Goal: Task Accomplishment & Management: Use online tool/utility

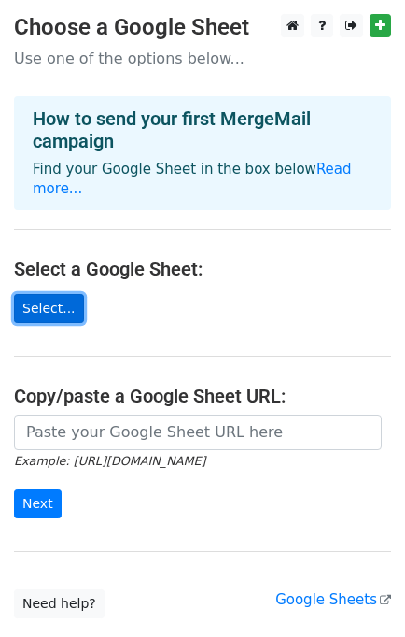
click at [50, 294] on link "Select..." at bounding box center [49, 308] width 70 height 29
click at [51, 294] on link "Select..." at bounding box center [49, 308] width 70 height 29
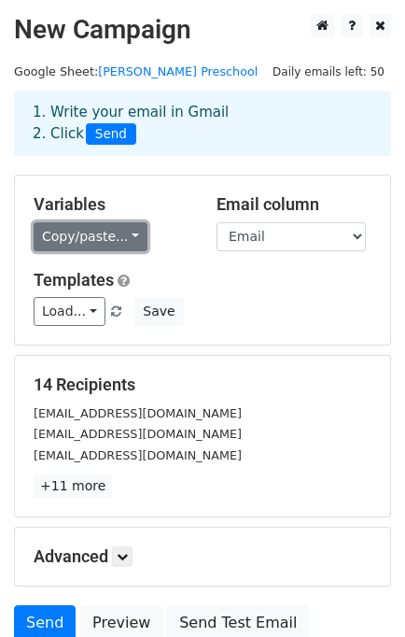
click at [109, 240] on link "Copy/paste..." at bounding box center [91, 236] width 114 height 29
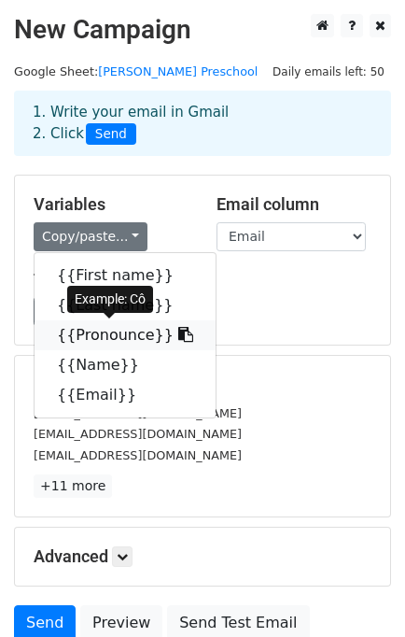
click at [113, 336] on link "{{Pronounce}}" at bounding box center [125, 335] width 181 height 30
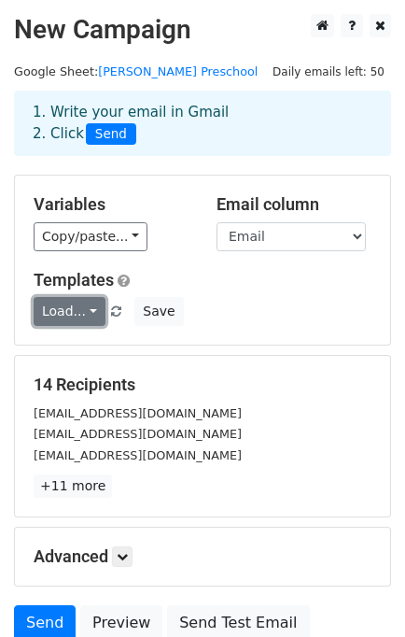
click at [70, 313] on link "Load..." at bounding box center [70, 311] width 72 height 29
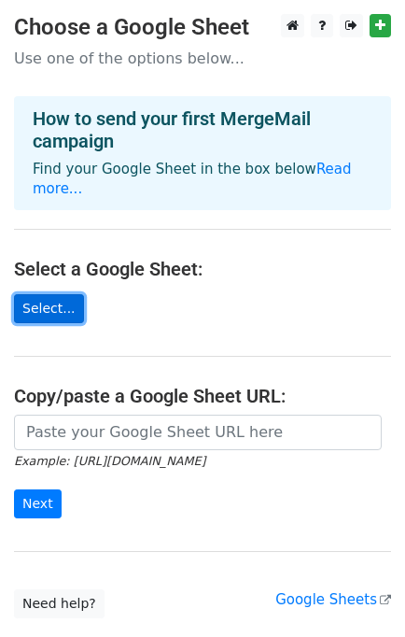
click at [59, 294] on link "Select..." at bounding box center [49, 308] width 70 height 29
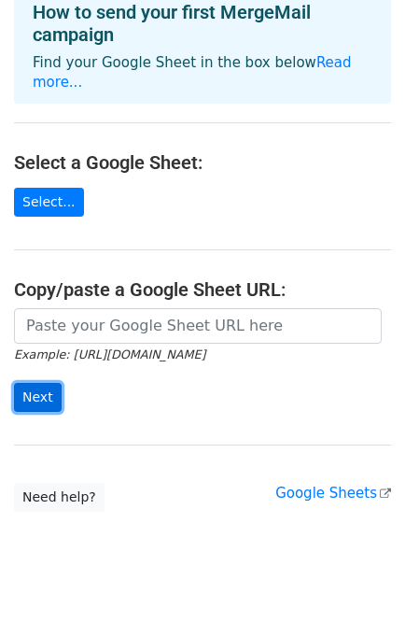
click at [28, 383] on input "Next" at bounding box center [38, 397] width 48 height 29
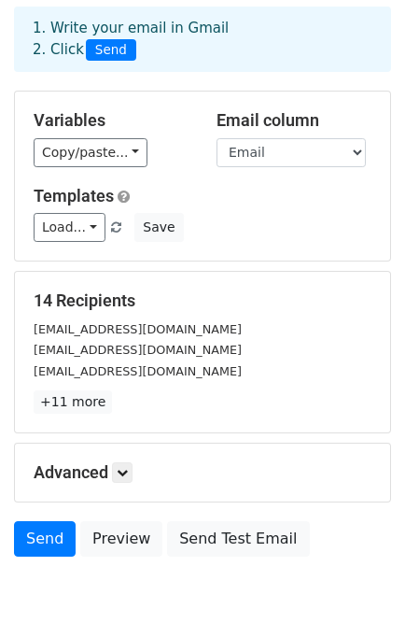
scroll to position [159, 0]
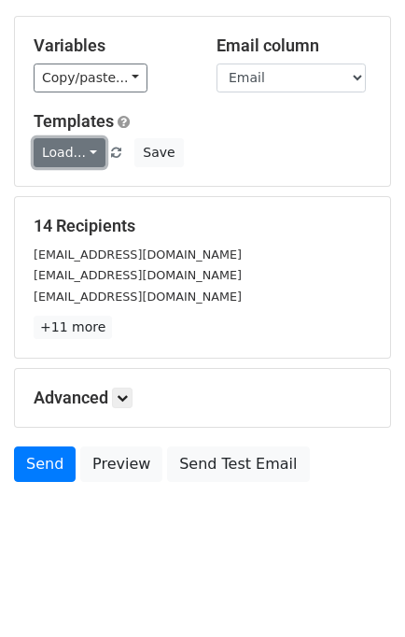
click at [69, 149] on link "Load..." at bounding box center [70, 152] width 72 height 29
click at [72, 149] on link "Load..." at bounding box center [70, 152] width 72 height 29
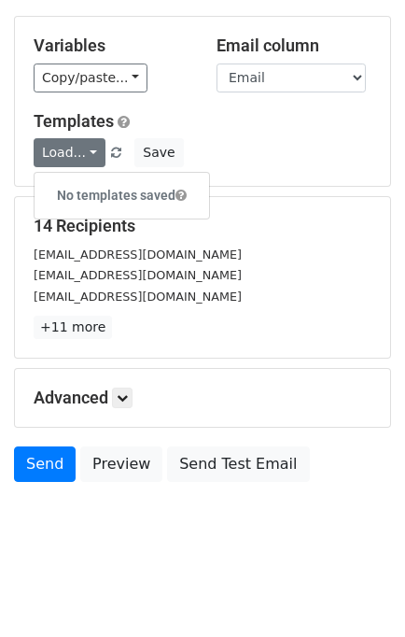
click at [185, 191] on span at bounding box center [181, 195] width 11 height 13
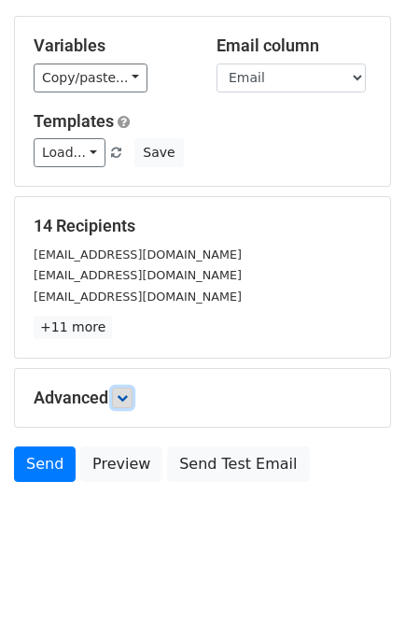
click at [121, 395] on icon at bounding box center [122, 397] width 11 height 11
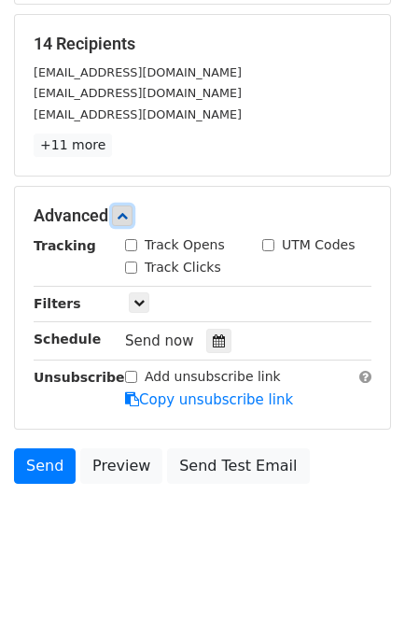
scroll to position [0, 0]
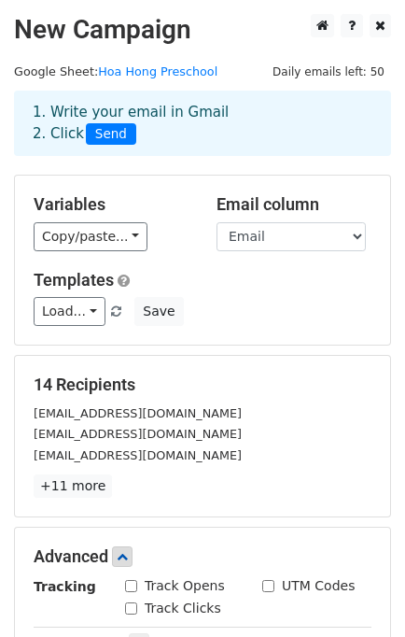
click at [168, 108] on div "1. Write your email in Gmail 2. Click Send" at bounding box center [203, 123] width 368 height 43
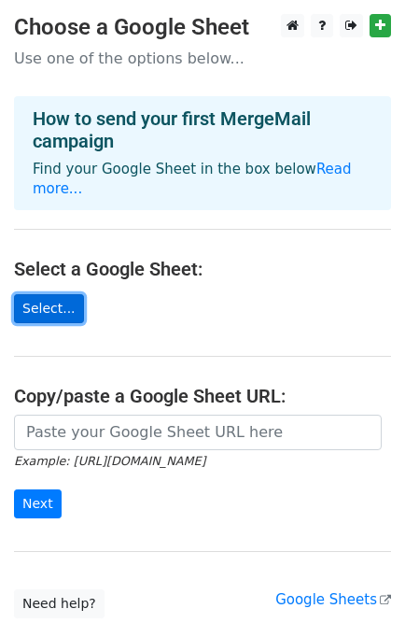
click at [42, 294] on link "Select..." at bounding box center [49, 308] width 70 height 29
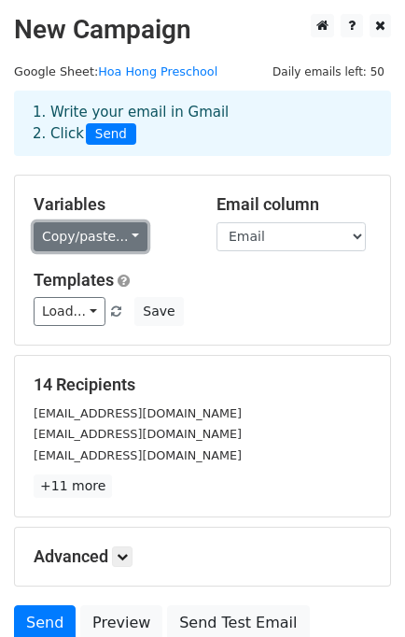
click at [117, 241] on link "Copy/paste..." at bounding box center [91, 236] width 114 height 29
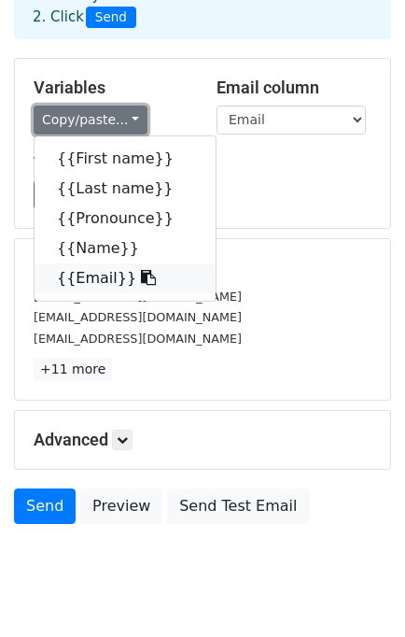
scroll to position [159, 0]
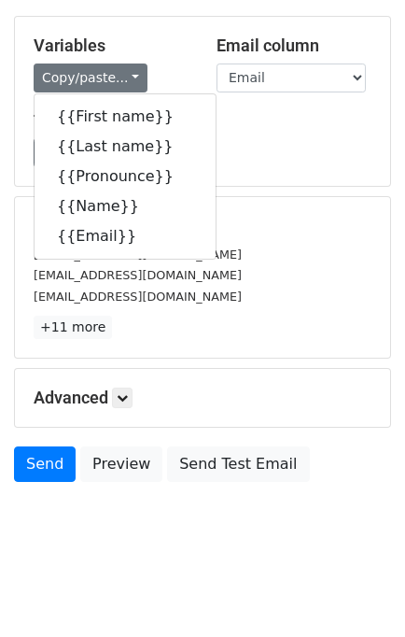
click at [297, 271] on div "[EMAIL_ADDRESS][DOMAIN_NAME]" at bounding box center [203, 274] width 366 height 21
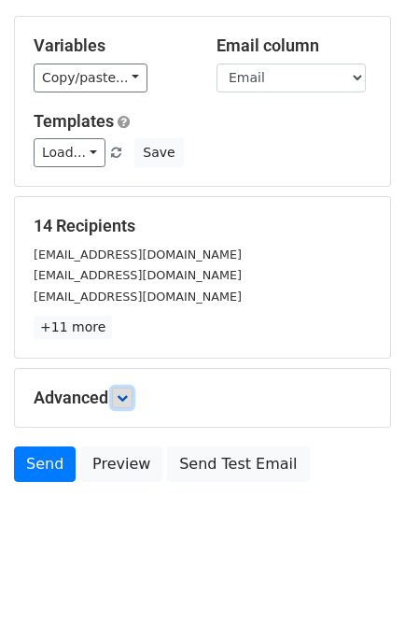
click at [128, 401] on icon at bounding box center [122, 397] width 11 height 11
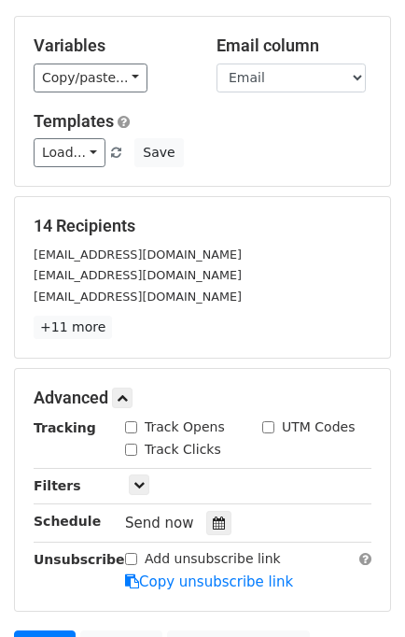
click at [134, 426] on input "Track Opens" at bounding box center [131, 427] width 12 height 12
checkbox input "true"
click at [127, 454] on div "Track Clicks" at bounding box center [173, 450] width 96 height 20
click at [134, 448] on input "Track Clicks" at bounding box center [131, 450] width 12 height 12
checkbox input "true"
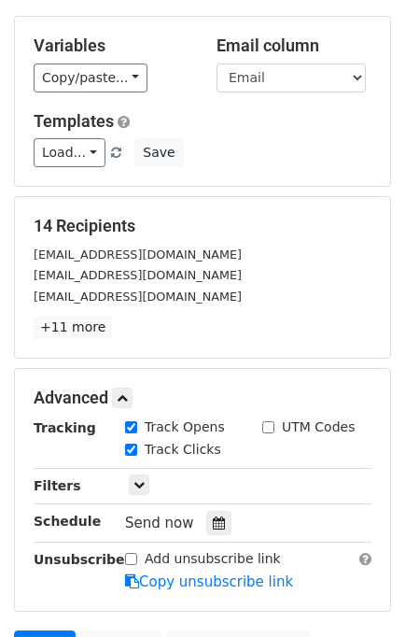
scroll to position [341, 0]
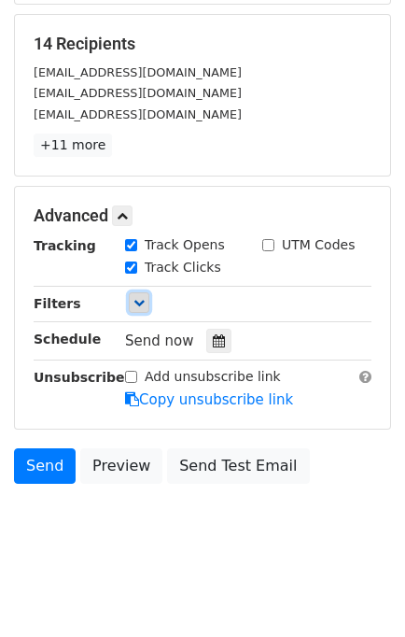
click at [135, 292] on link at bounding box center [139, 302] width 21 height 21
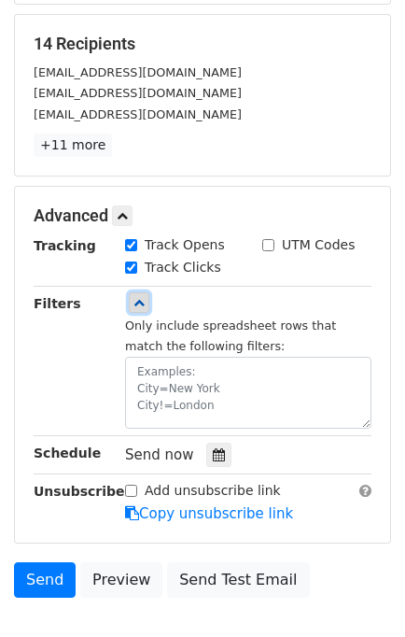
click at [135, 292] on link at bounding box center [139, 302] width 21 height 21
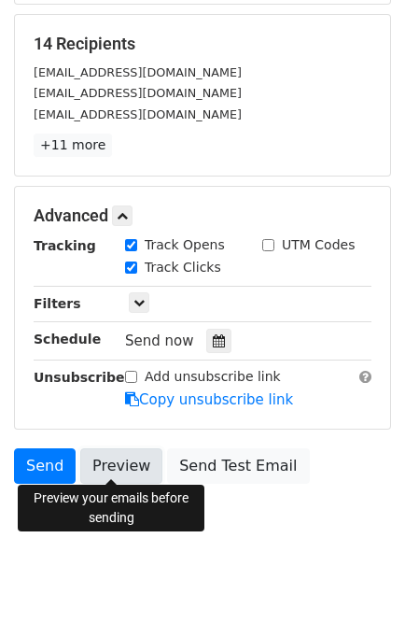
click at [107, 453] on link "Preview" at bounding box center [121, 466] width 82 height 36
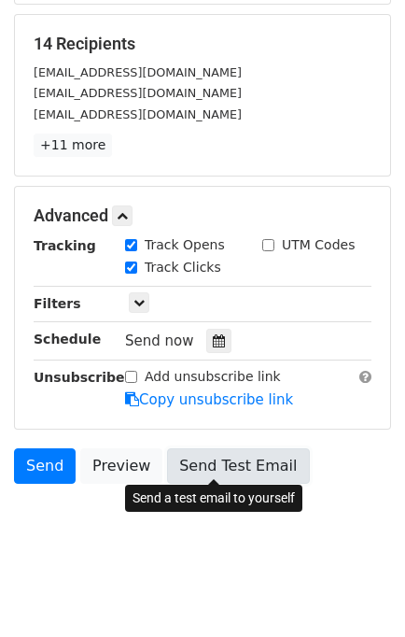
click at [203, 454] on link "Send Test Email" at bounding box center [238, 466] width 142 height 36
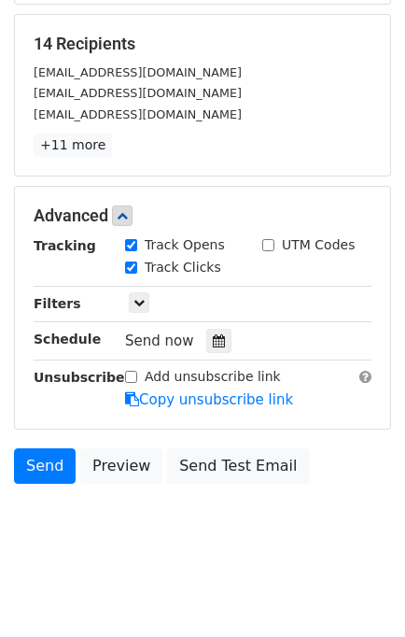
scroll to position [0, 0]
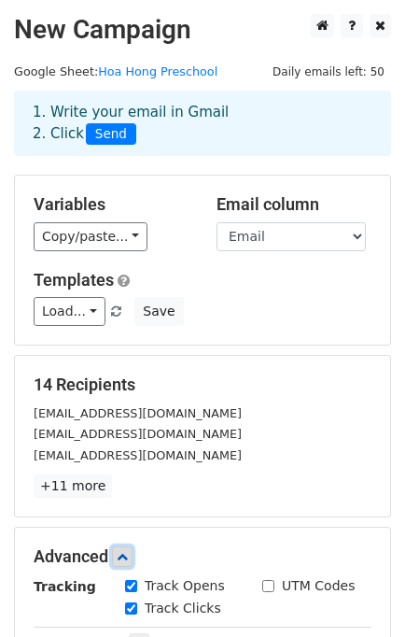
click at [121, 548] on link at bounding box center [122, 557] width 21 height 21
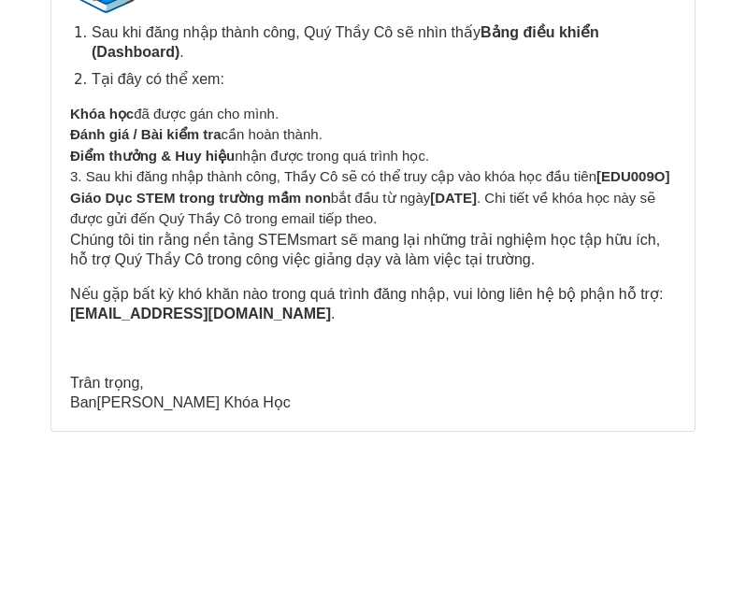
scroll to position [13520, 0]
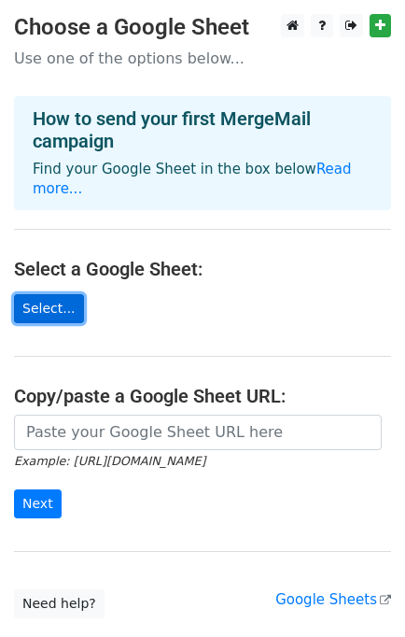
click at [48, 294] on link "Select..." at bounding box center [49, 308] width 70 height 29
click at [39, 500] on div "Example: https://docs.google.com/spreadsheets/d/abc/edit Next" at bounding box center [202, 476] width 405 height 123
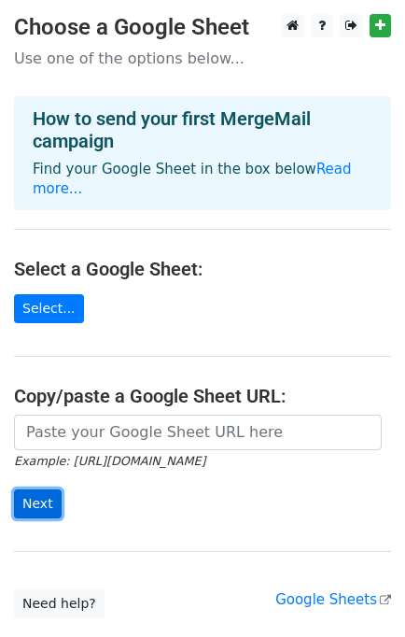
click at [19, 490] on input "Next" at bounding box center [38, 504] width 48 height 29
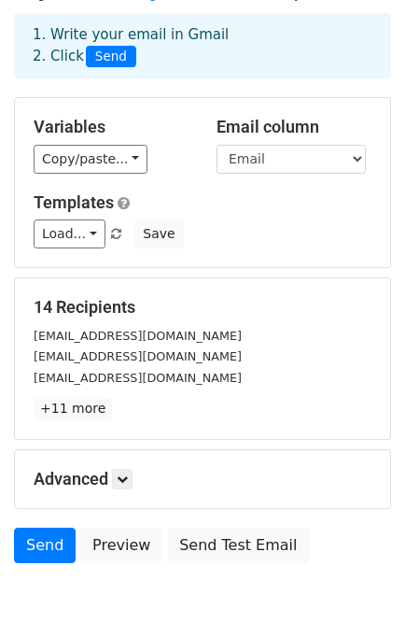
scroll to position [159, 0]
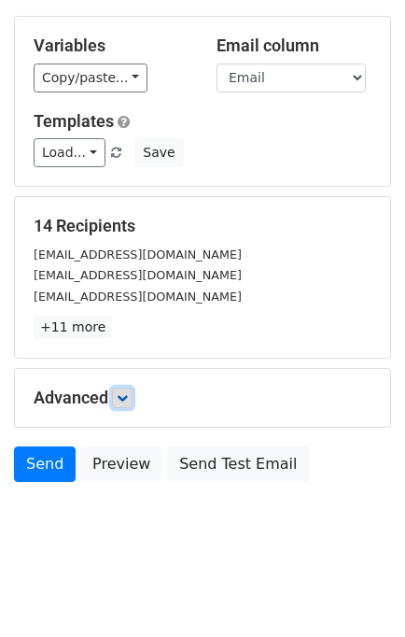
click at [122, 394] on icon at bounding box center [122, 397] width 11 height 11
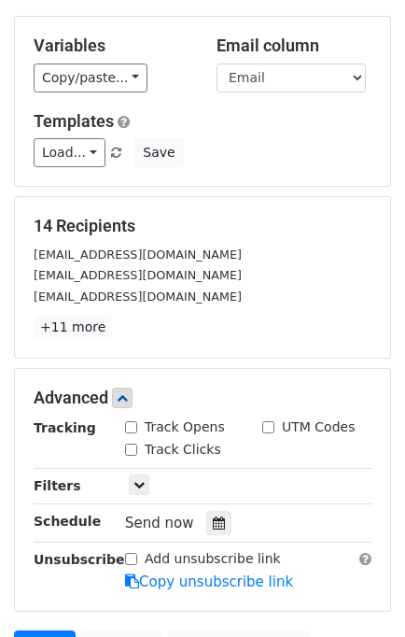
click at [128, 418] on div "Track Opens" at bounding box center [175, 428] width 100 height 20
click at [134, 440] on div "Track Clicks" at bounding box center [173, 450] width 96 height 20
click at [132, 427] on input "Track Opens" at bounding box center [131, 427] width 12 height 12
checkbox input "true"
click at [126, 449] on input "Track Clicks" at bounding box center [131, 450] width 12 height 12
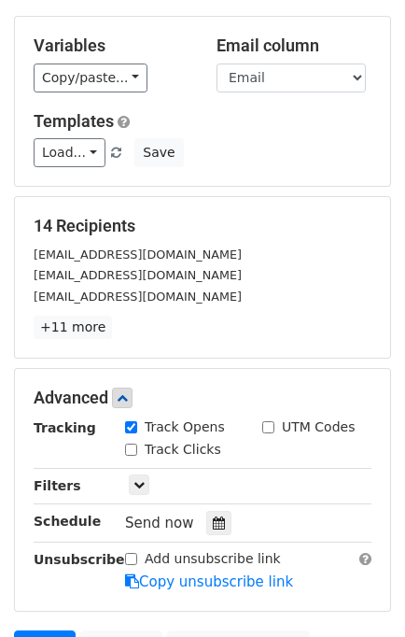
checkbox input "true"
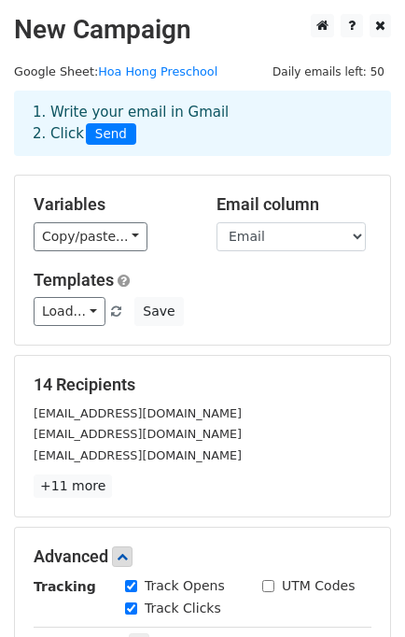
scroll to position [341, 0]
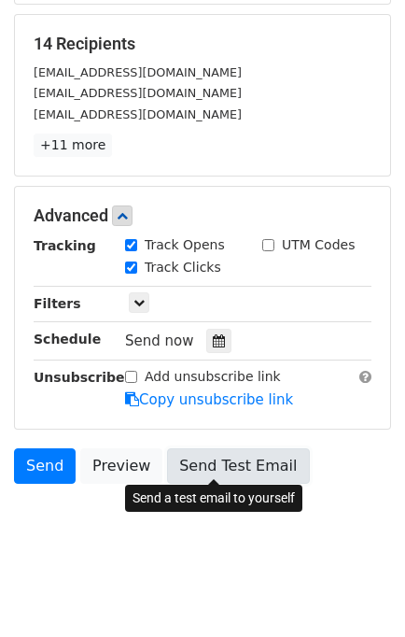
click at [182, 462] on link "Send Test Email" at bounding box center [238, 466] width 142 height 36
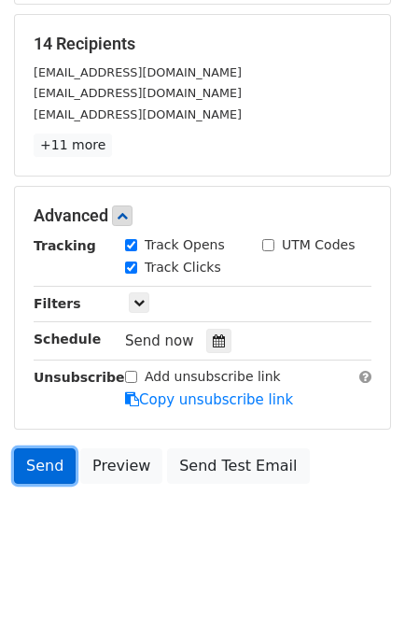
click at [52, 461] on link "Send" at bounding box center [45, 466] width 62 height 36
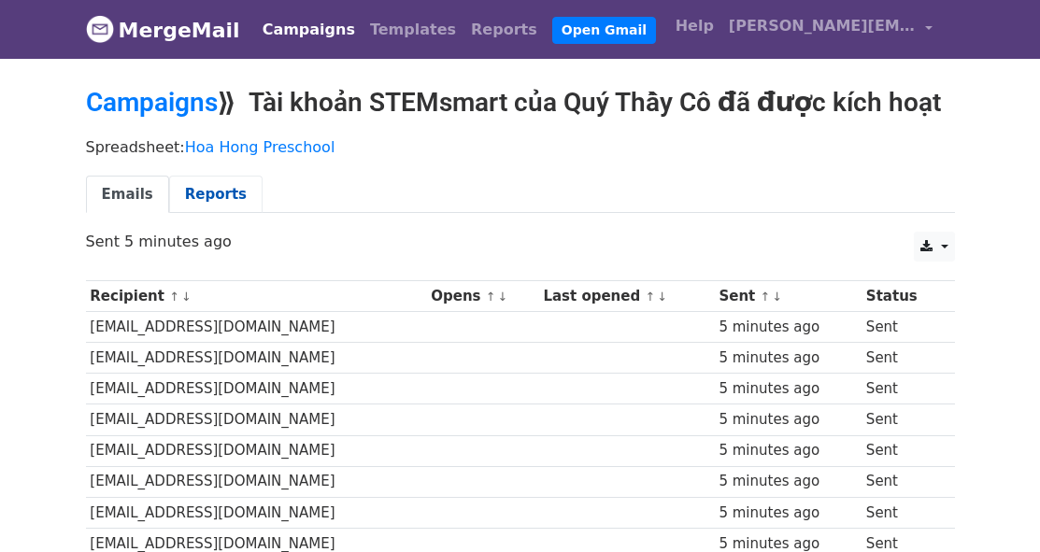
click at [202, 188] on link "Reports" at bounding box center [215, 195] width 93 height 38
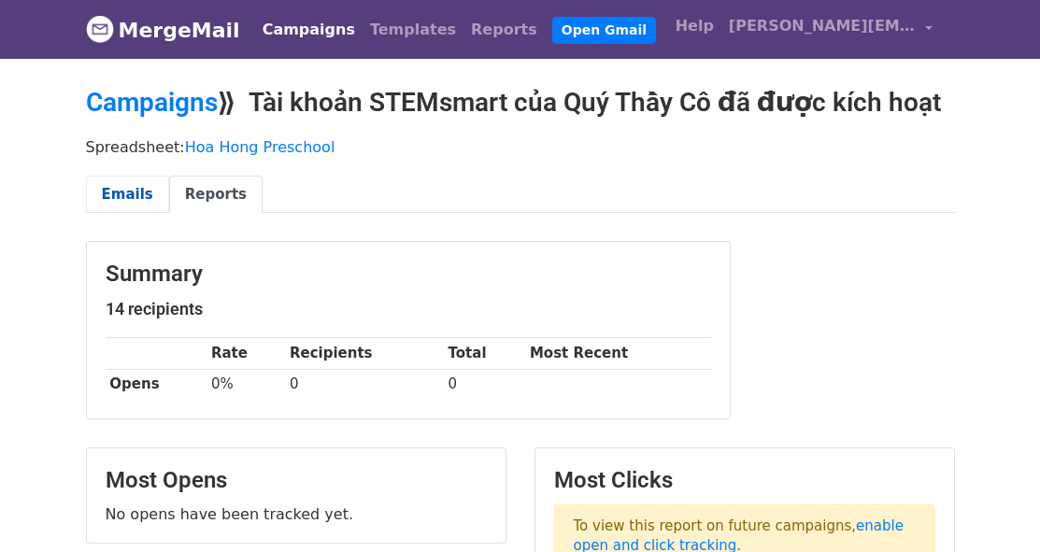
click at [136, 201] on link "Emails" at bounding box center [127, 195] width 83 height 38
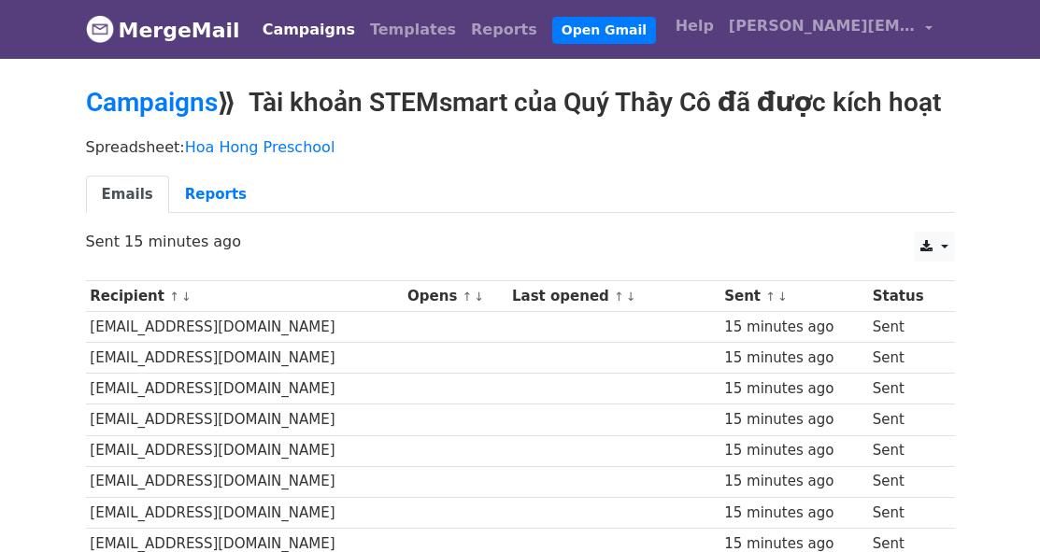
scroll to position [357, 0]
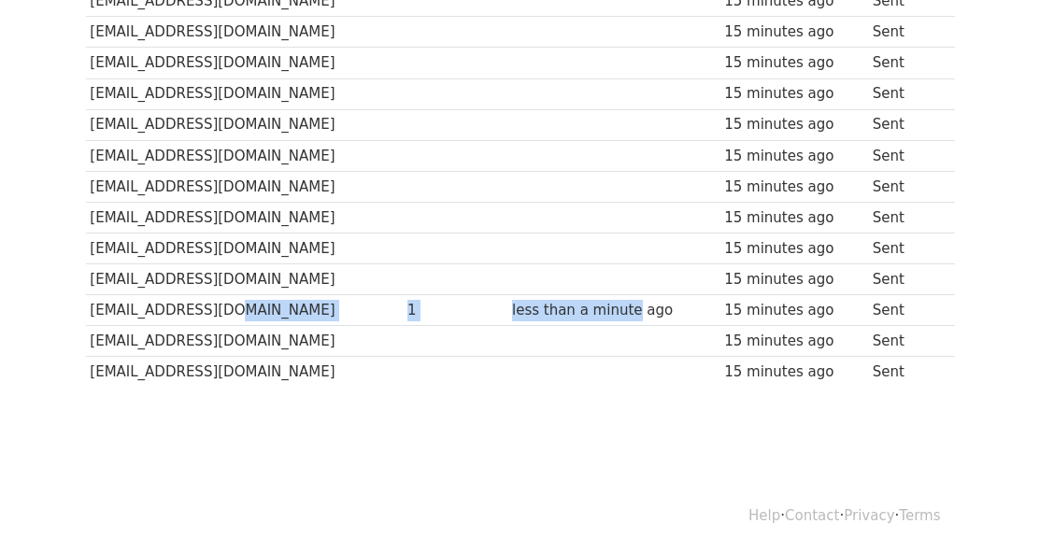
drag, startPoint x: 404, startPoint y: 313, endPoint x: 632, endPoint y: 306, distance: 228.1
click at [632, 306] on tr "[EMAIL_ADDRESS][DOMAIN_NAME] 1 less than a minute ago 15 minutes ago Sent" at bounding box center [520, 310] width 869 height 31
click at [648, 306] on div "less than a minute ago" at bounding box center [614, 310] width 204 height 21
